Goal: Check status

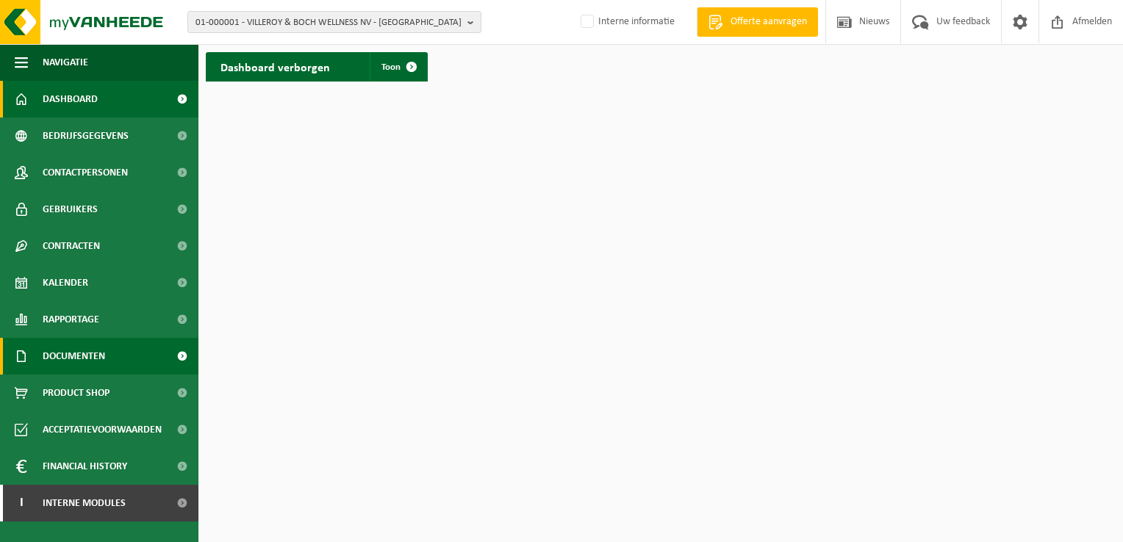
click at [186, 357] on span at bounding box center [181, 356] width 33 height 37
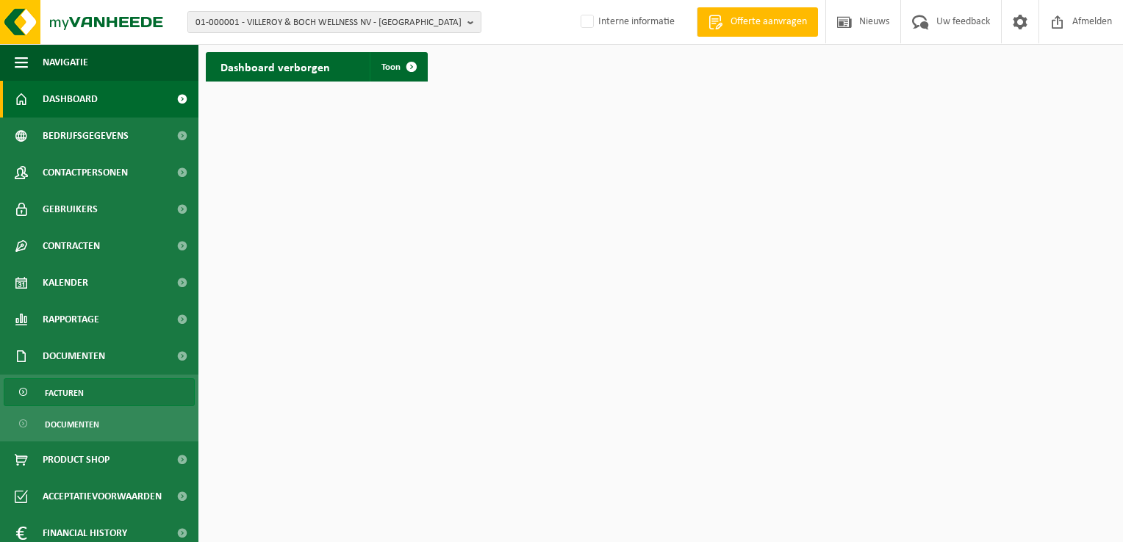
click at [105, 389] on link "Facturen" at bounding box center [99, 393] width 191 height 28
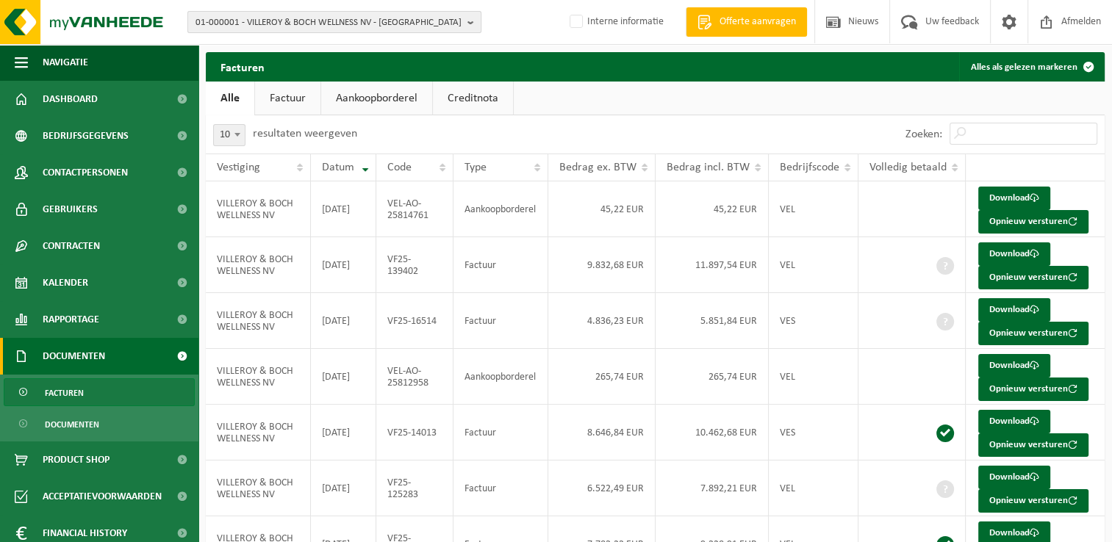
click at [344, 26] on span "01-000001 - VILLEROY & BOCH WELLNESS NV - ROESELARE" at bounding box center [328, 23] width 266 height 22
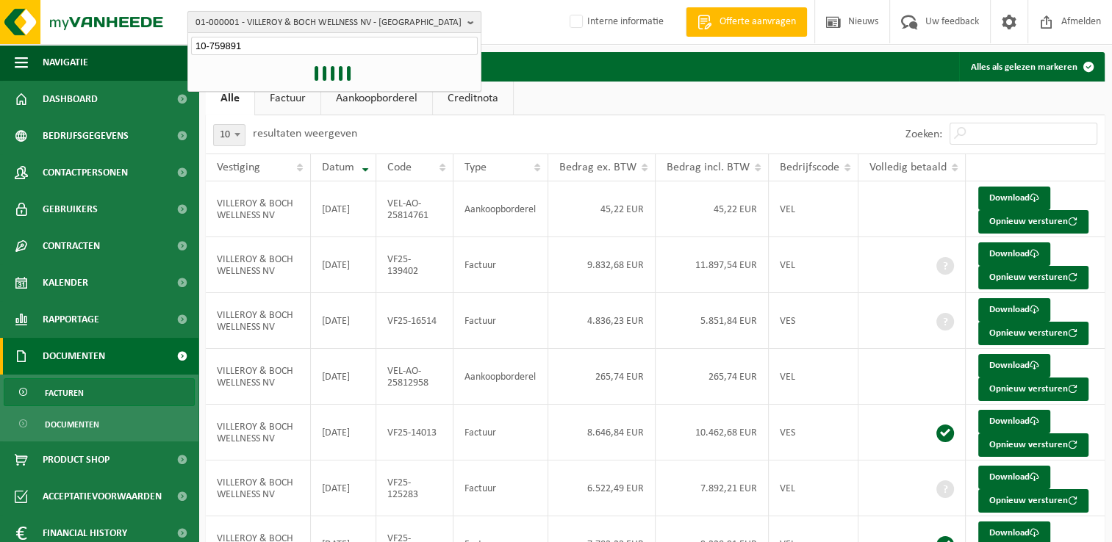
type input "10-759891"
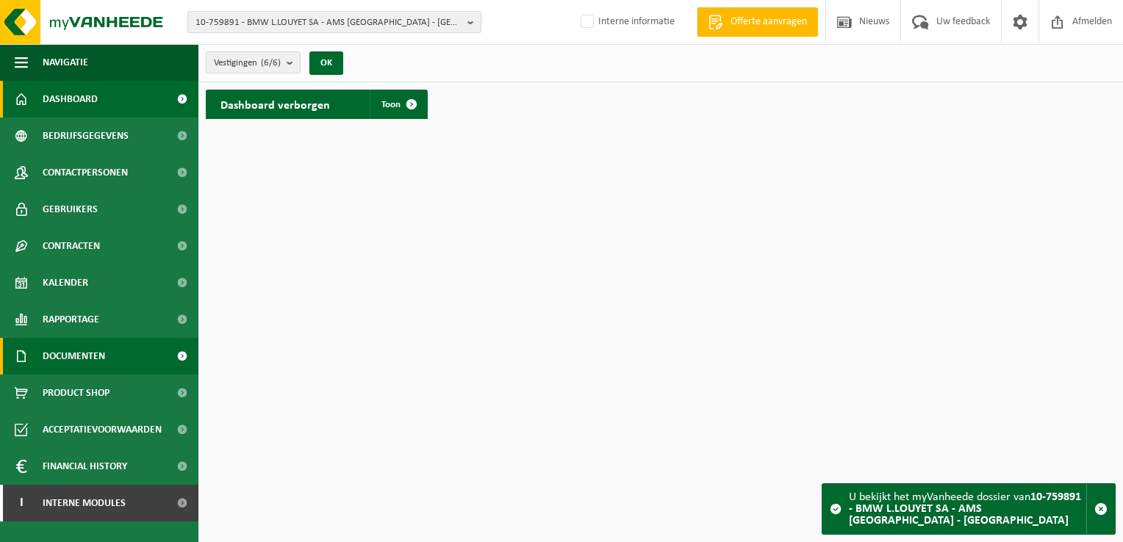
click at [181, 356] on span at bounding box center [181, 356] width 33 height 37
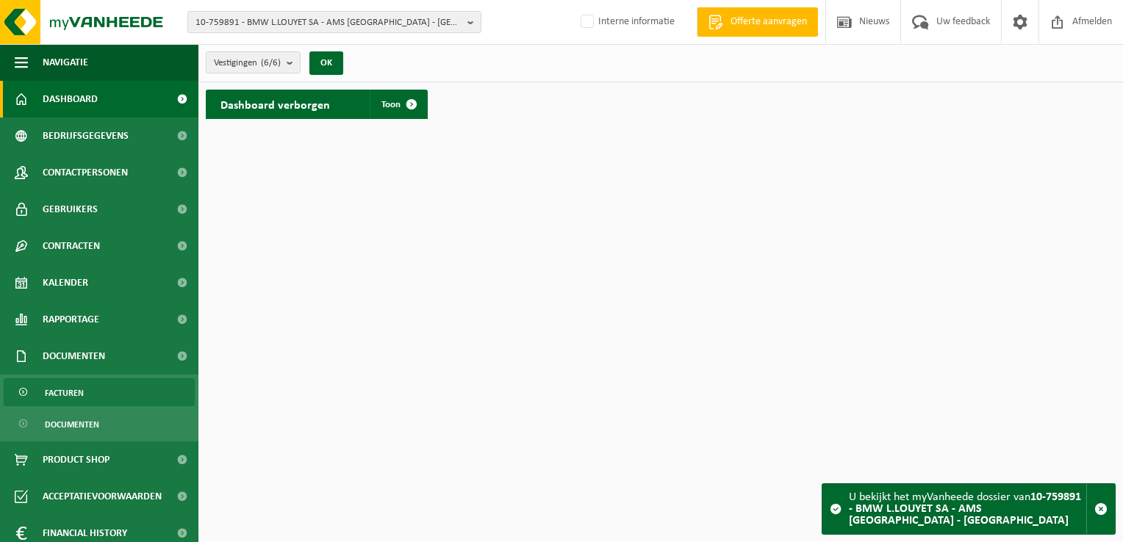
click at [90, 390] on link "Facturen" at bounding box center [99, 393] width 191 height 28
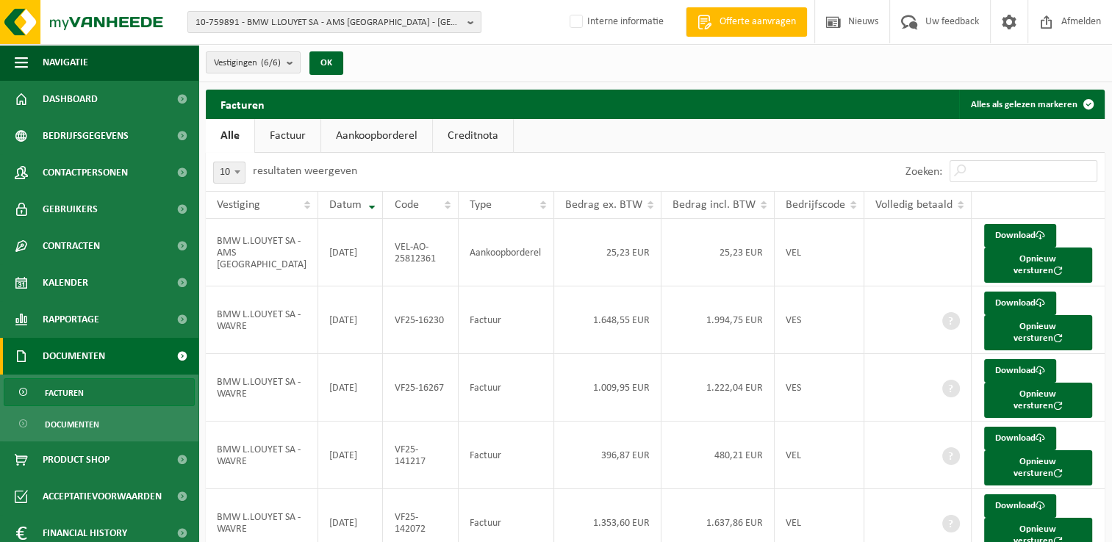
click at [281, 139] on link "Factuur" at bounding box center [287, 136] width 65 height 34
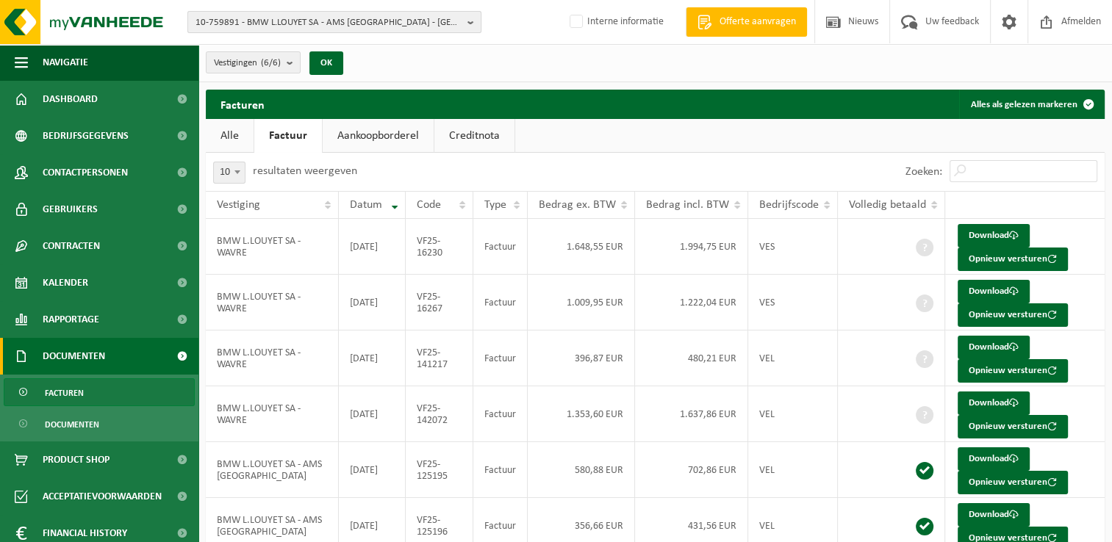
click at [417, 32] on button "10-759891 - BMW L.LOUYET SA - AMS [GEOGRAPHIC_DATA] - [GEOGRAPHIC_DATA]" at bounding box center [334, 22] width 294 height 22
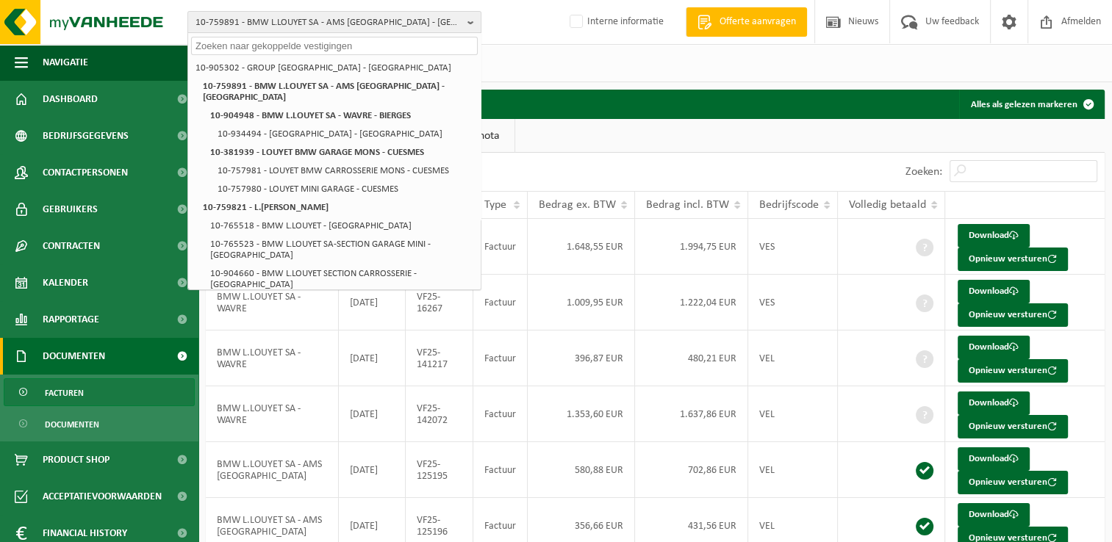
click at [301, 40] on input "text" at bounding box center [334, 46] width 287 height 18
